Goal: Information Seeking & Learning: Learn about a topic

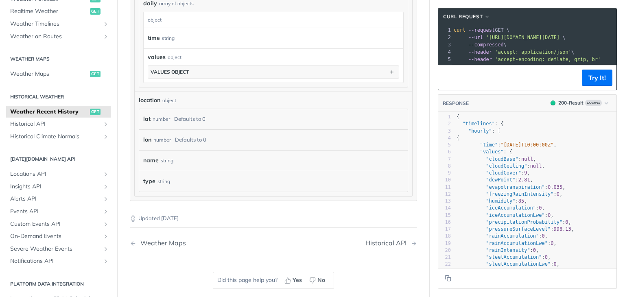
scroll to position [543, 0]
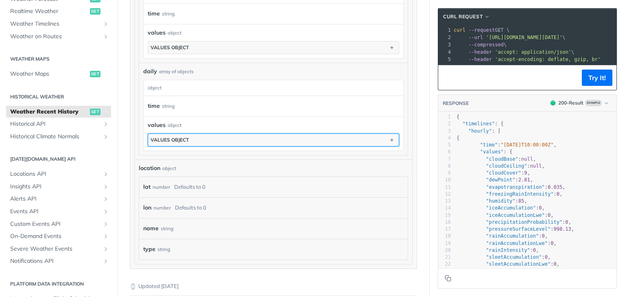
click at [228, 135] on button "values object" at bounding box center [273, 140] width 251 height 12
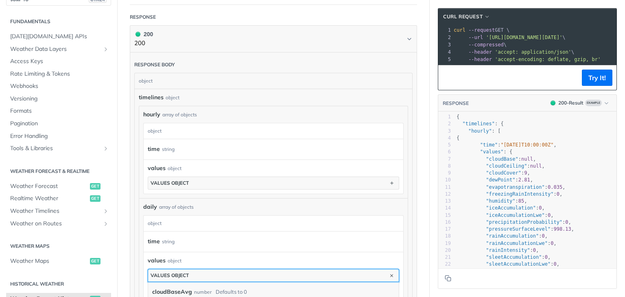
scroll to position [6, 0]
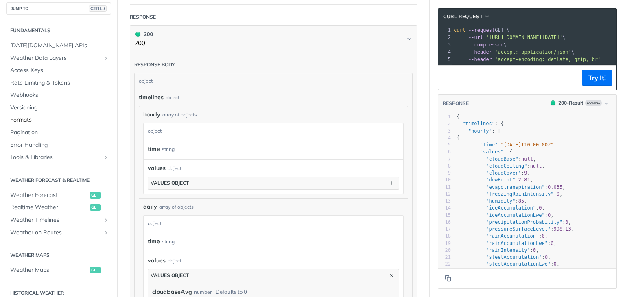
click at [22, 120] on span "Formats" at bounding box center [59, 120] width 99 height 8
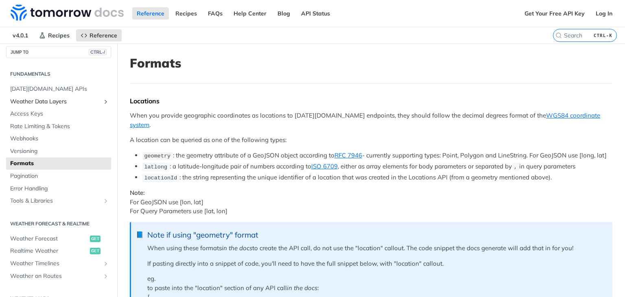
click at [60, 98] on span "Weather Data Layers" at bounding box center [55, 102] width 90 height 8
